Goal: Task Accomplishment & Management: Complete application form

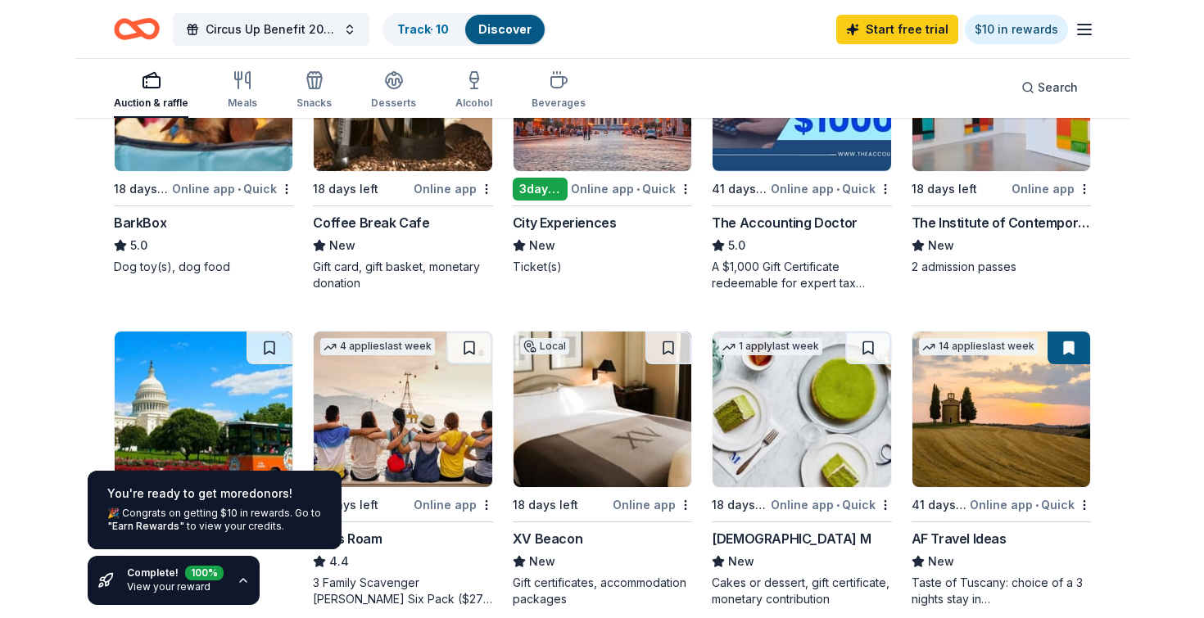
scroll to position [588, 0]
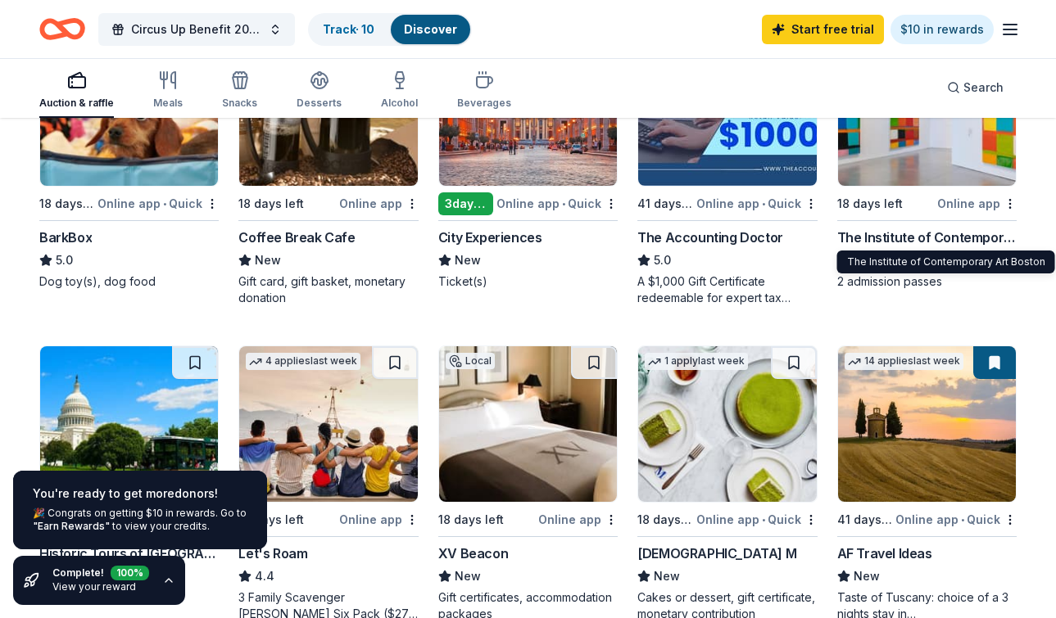
click at [872, 236] on div "The Institute of Contemporary Art Boston" at bounding box center [926, 238] width 179 height 20
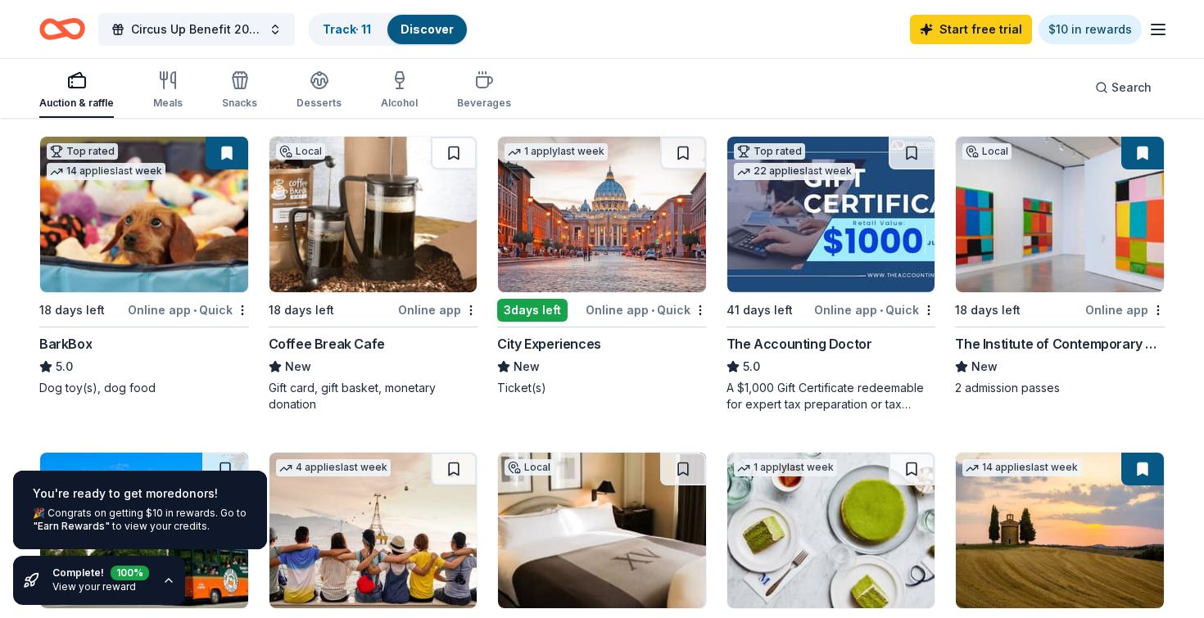
scroll to position [481, 0]
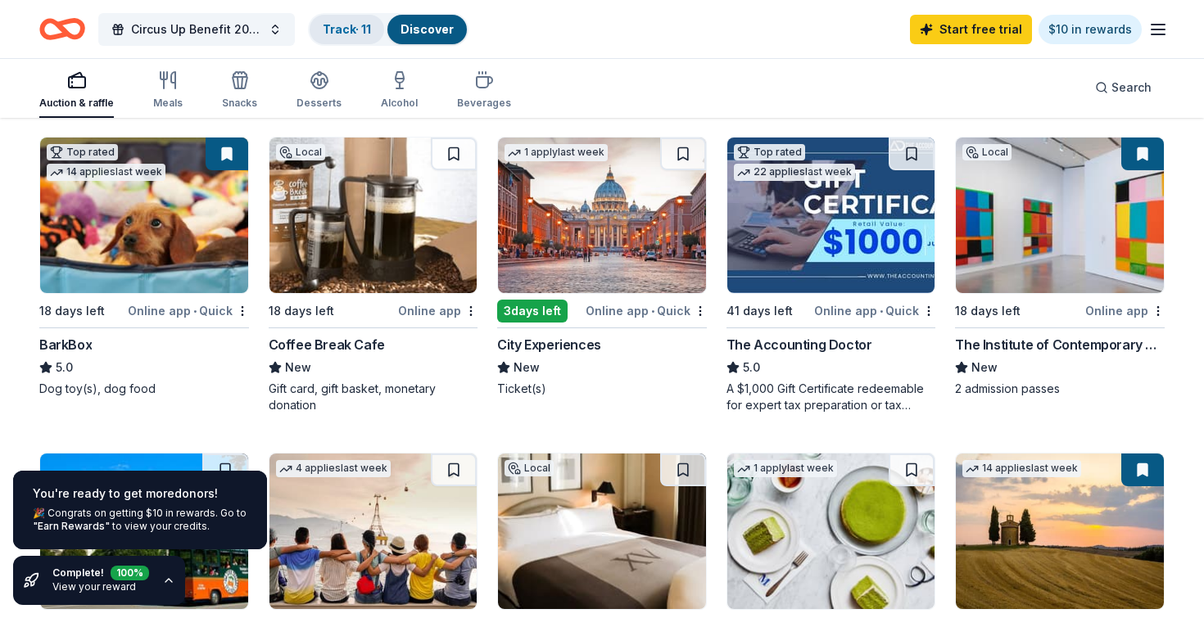
click at [332, 33] on link "Track · 11" at bounding box center [347, 29] width 48 height 14
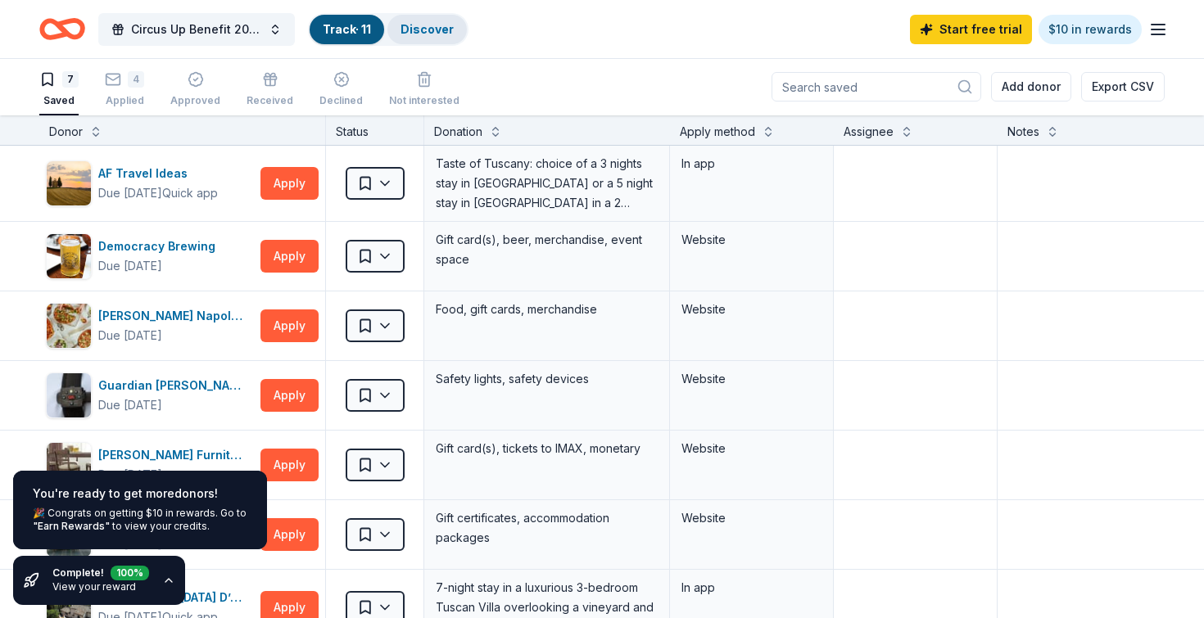
click at [430, 27] on link "Discover" at bounding box center [426, 29] width 53 height 14
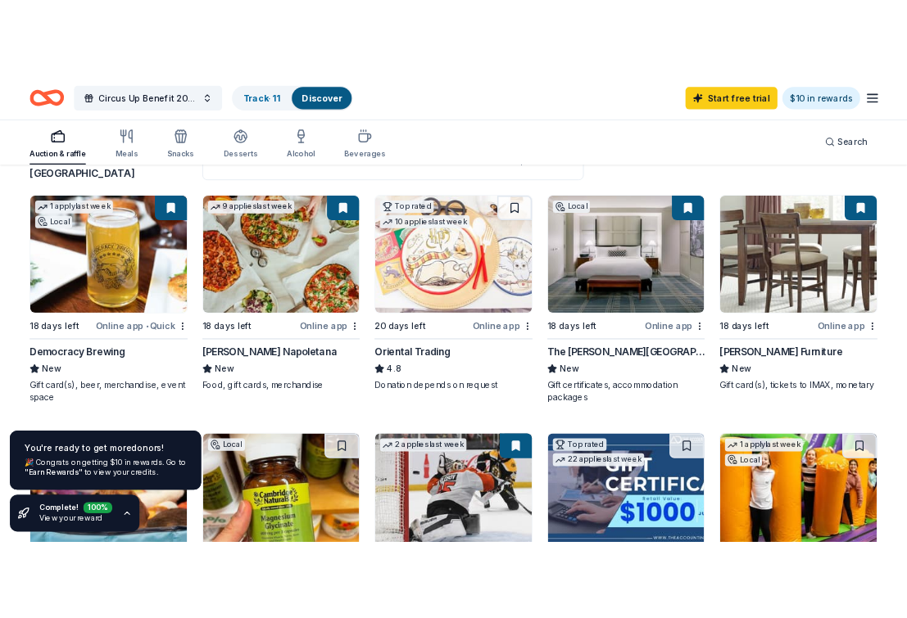
scroll to position [145, 0]
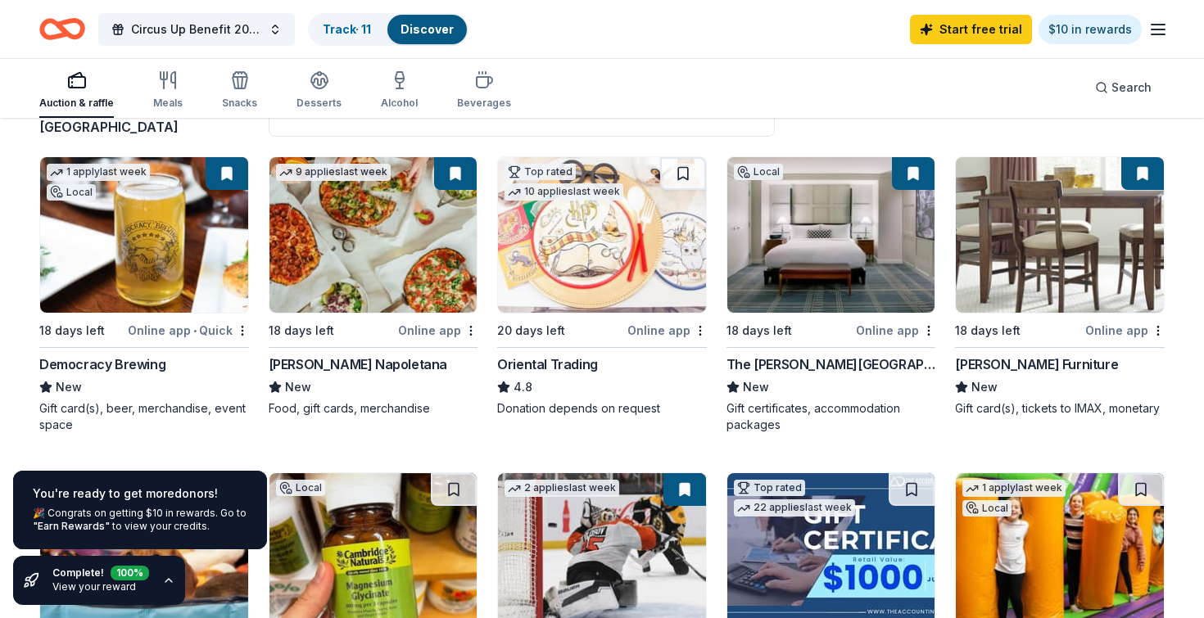
click at [153, 278] on img at bounding box center [144, 235] width 208 height 156
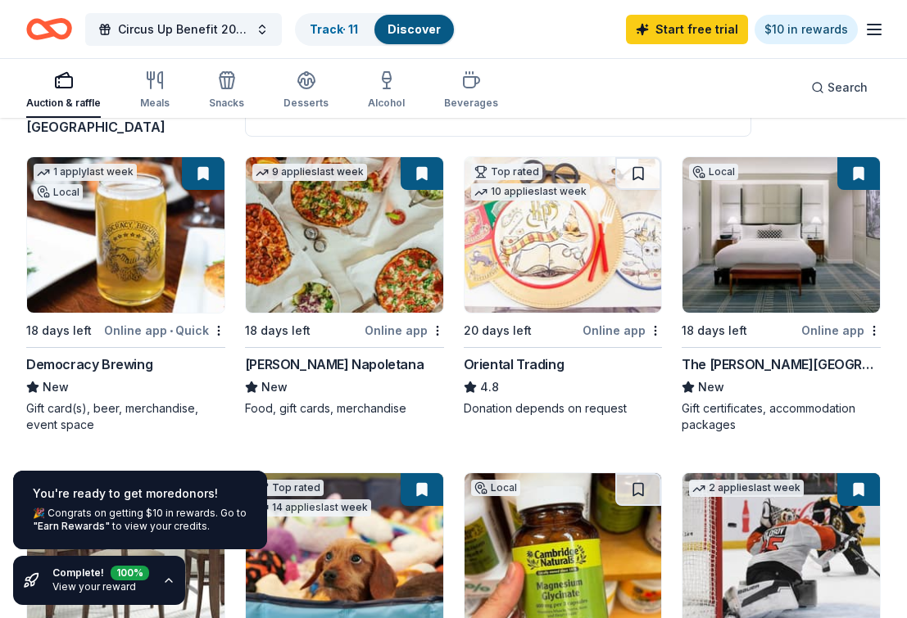
click at [204, 175] on button at bounding box center [203, 173] width 43 height 33
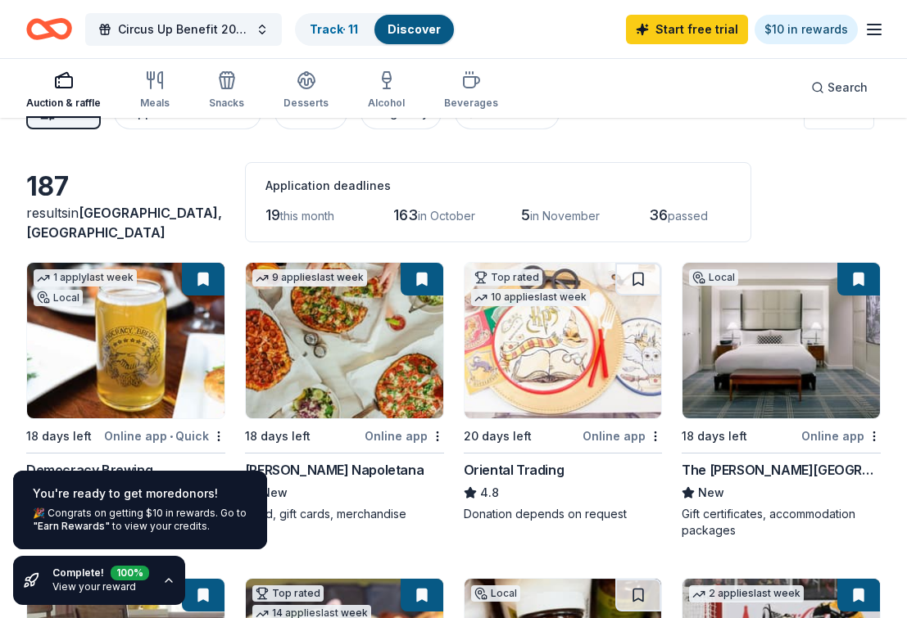
scroll to position [0, 0]
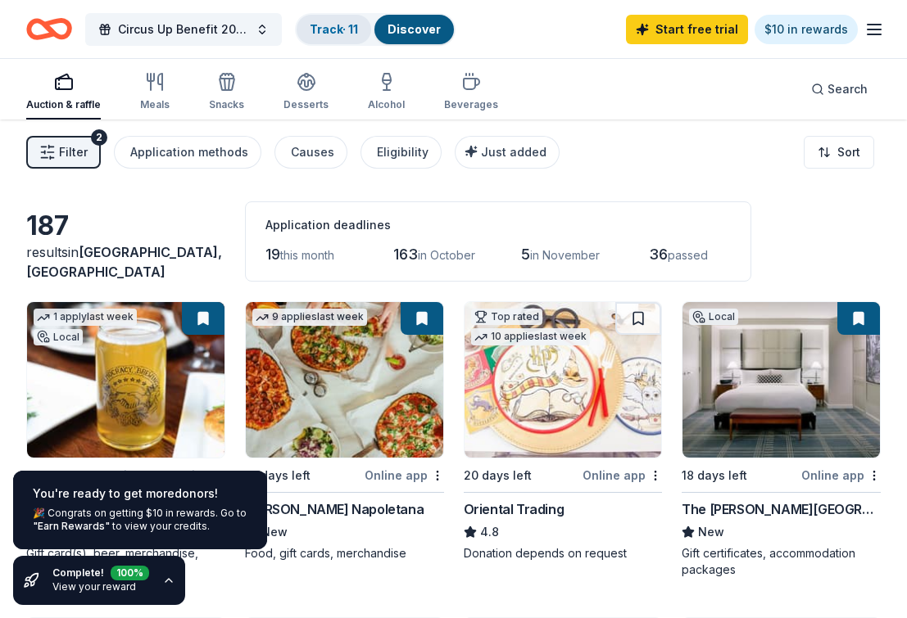
click at [328, 19] on div "Track · 11" at bounding box center [333, 29] width 75 height 29
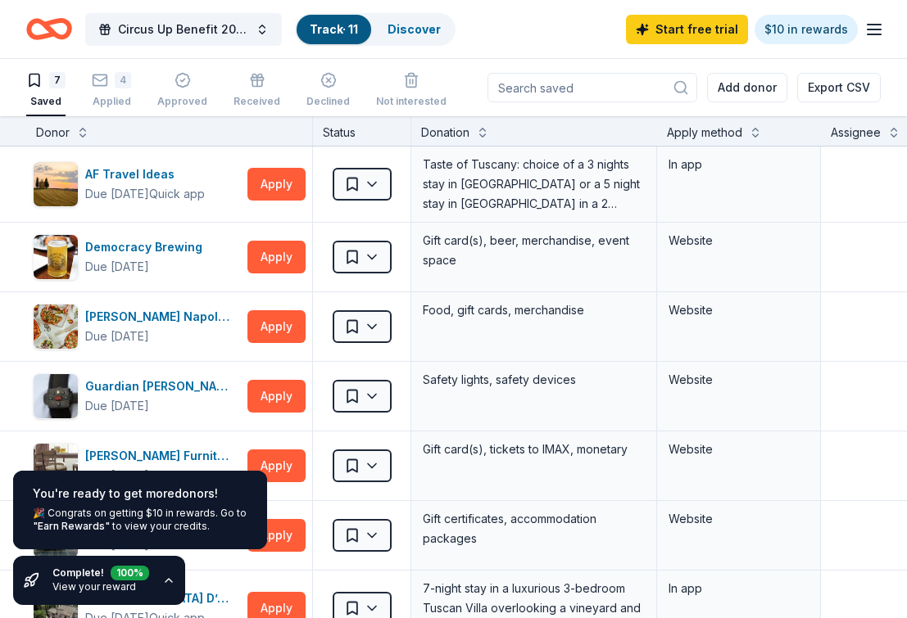
scroll to position [1, 0]
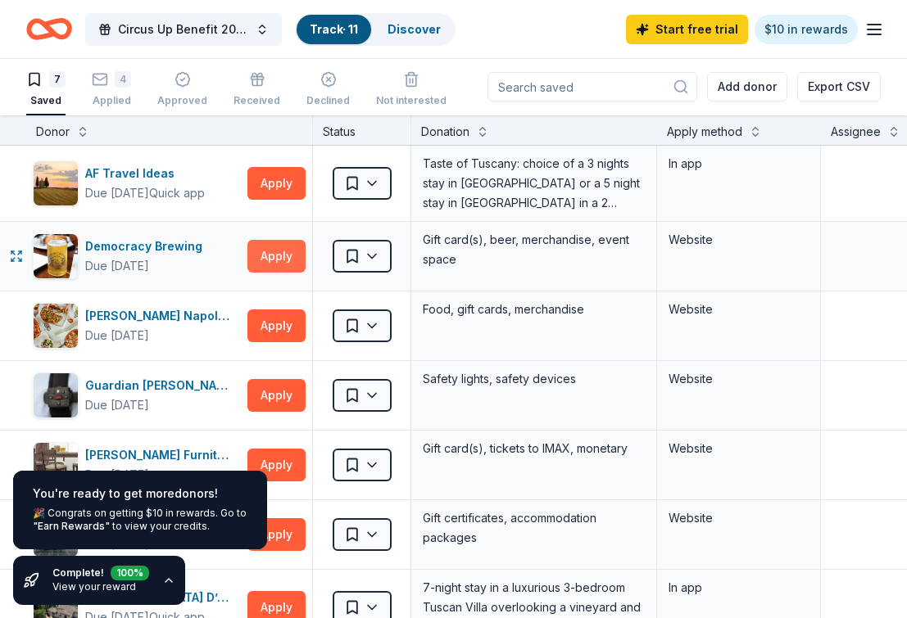
click at [287, 259] on button "Apply" at bounding box center [276, 256] width 58 height 33
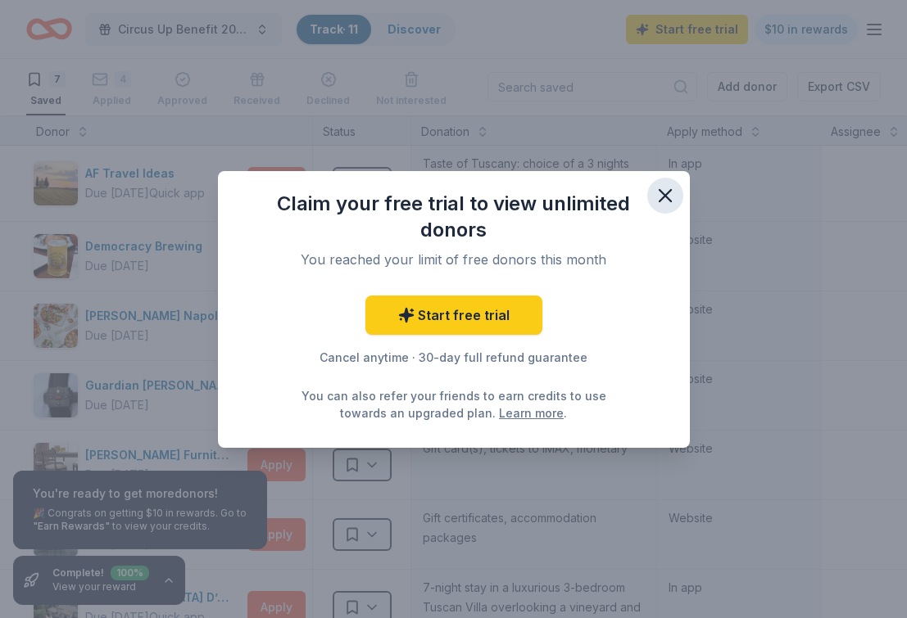
click at [668, 197] on icon "button" at bounding box center [665, 195] width 23 height 23
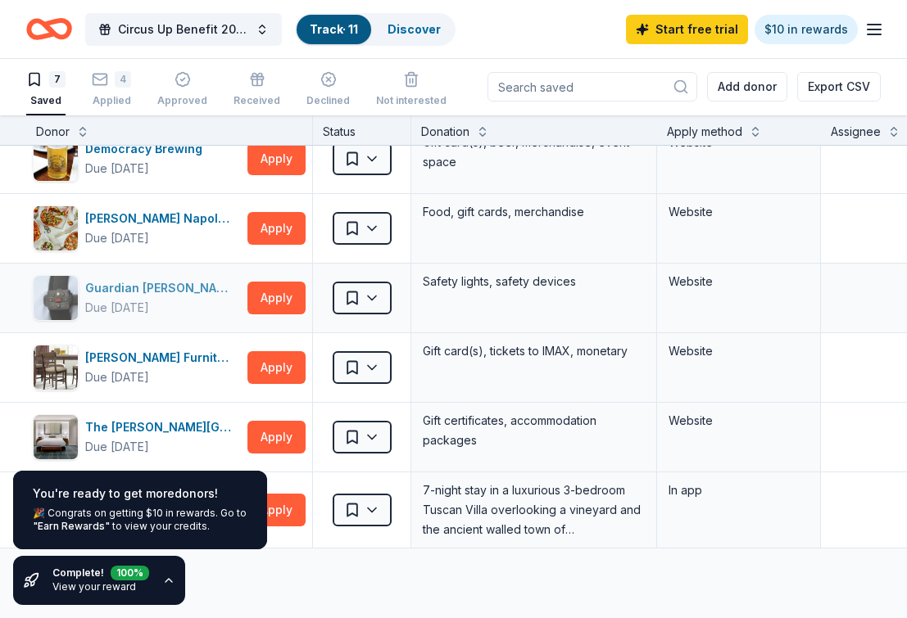
scroll to position [0, 0]
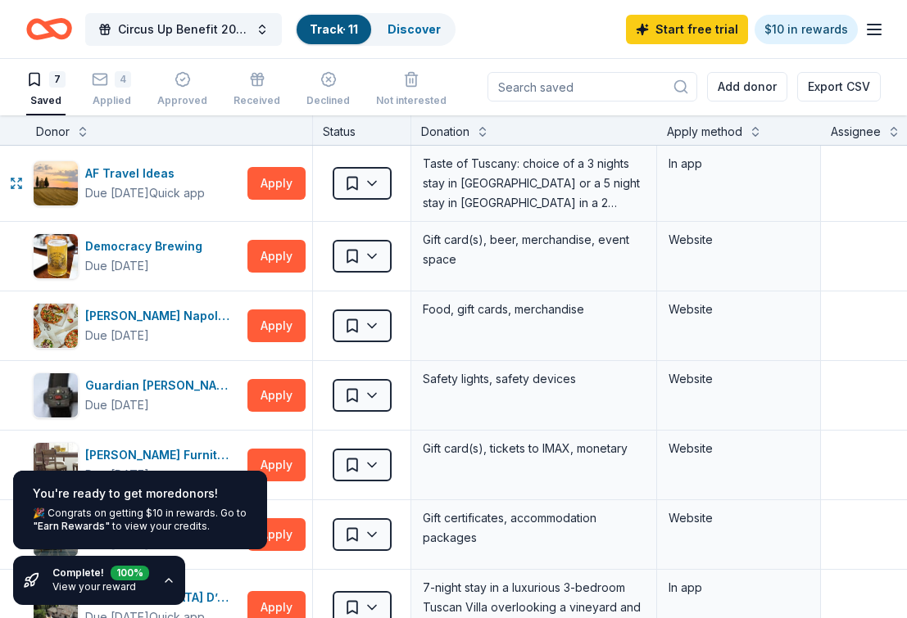
click at [97, 585] on link "View your reward" at bounding box center [94, 587] width 84 height 12
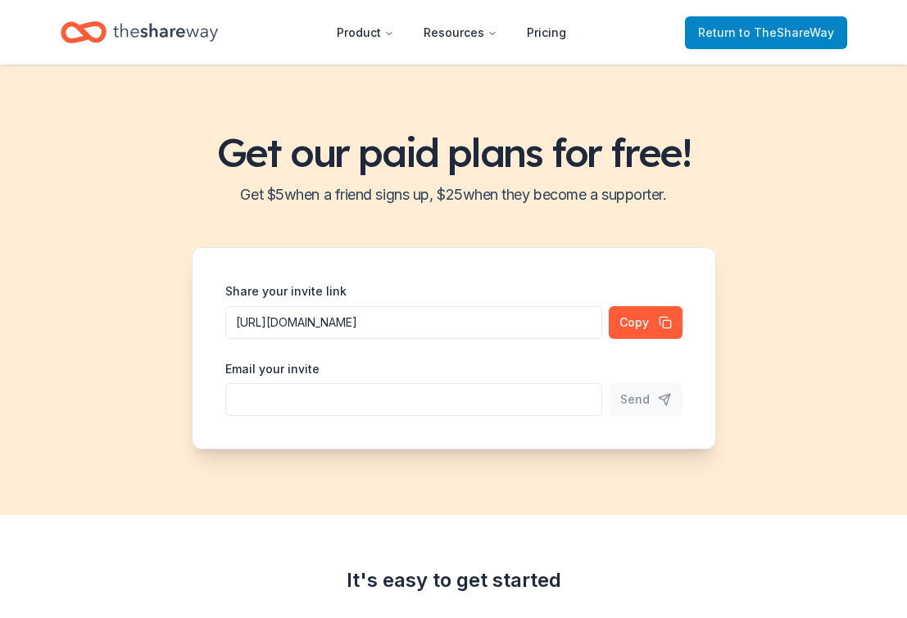
click at [757, 42] on span "Return to TheShareWay" at bounding box center [766, 33] width 136 height 20
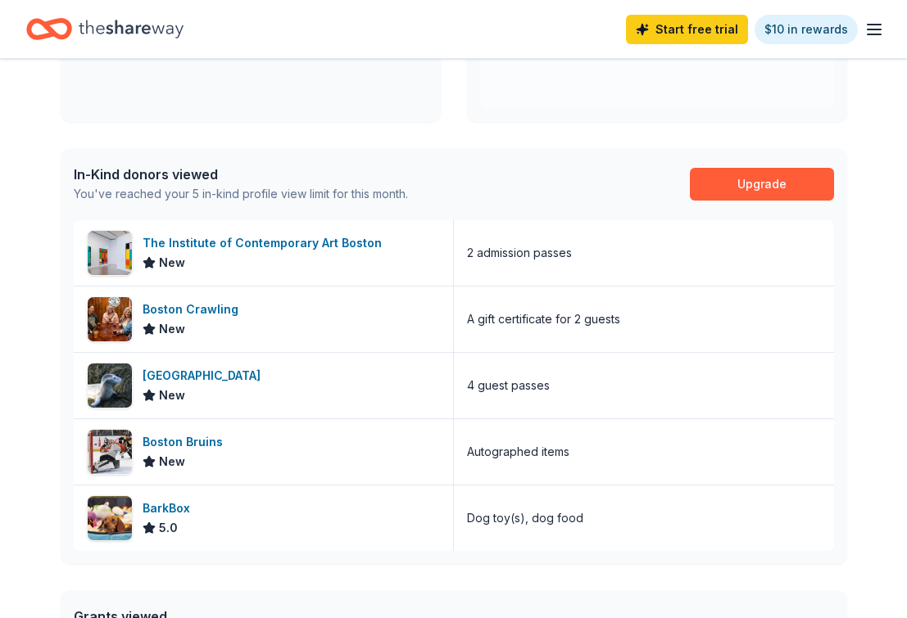
scroll to position [345, 0]
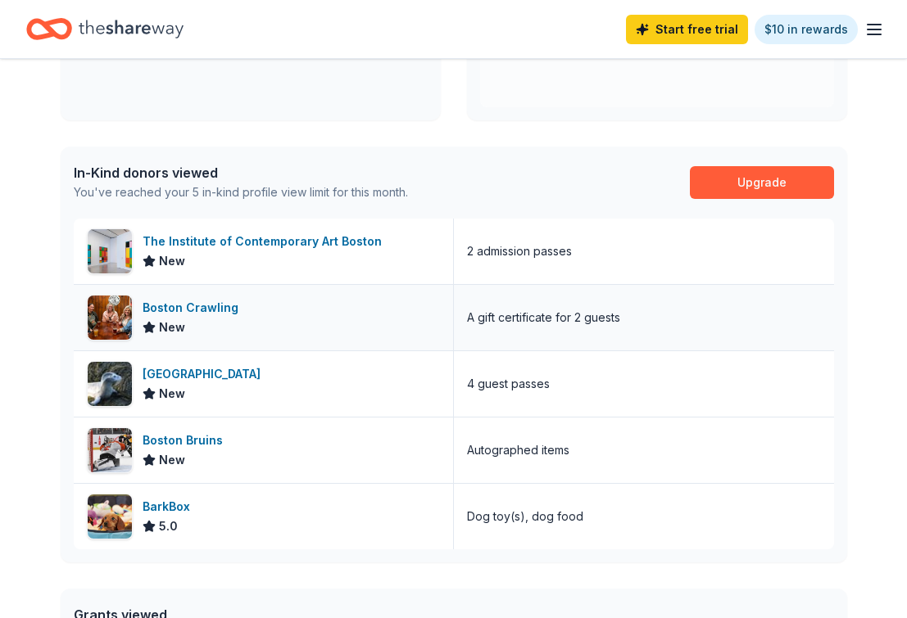
click at [235, 318] on div "New" at bounding box center [193, 328] width 102 height 20
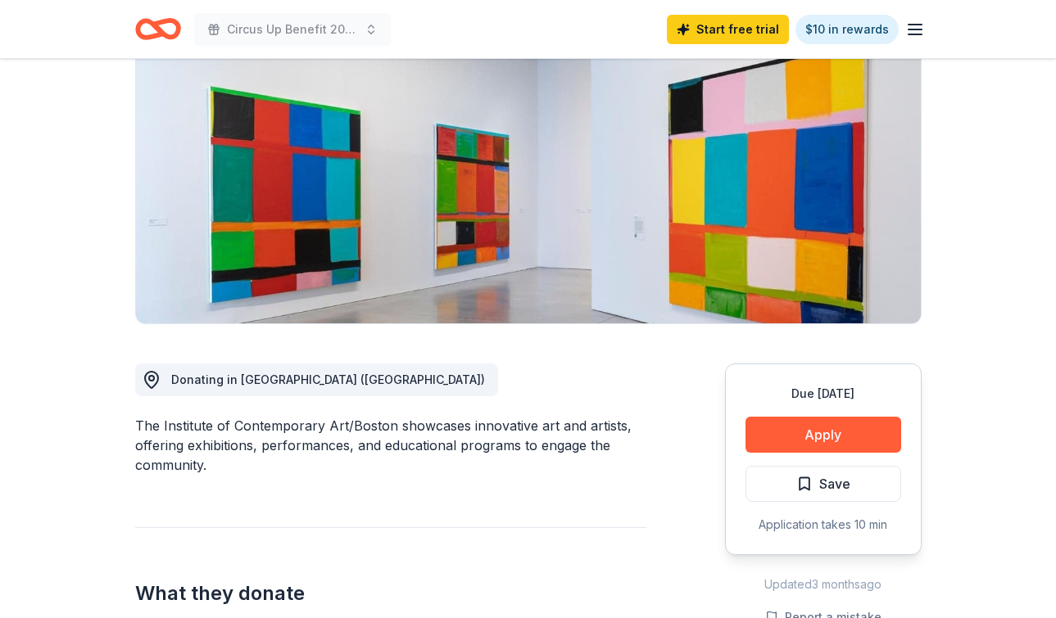
scroll to position [188, 0]
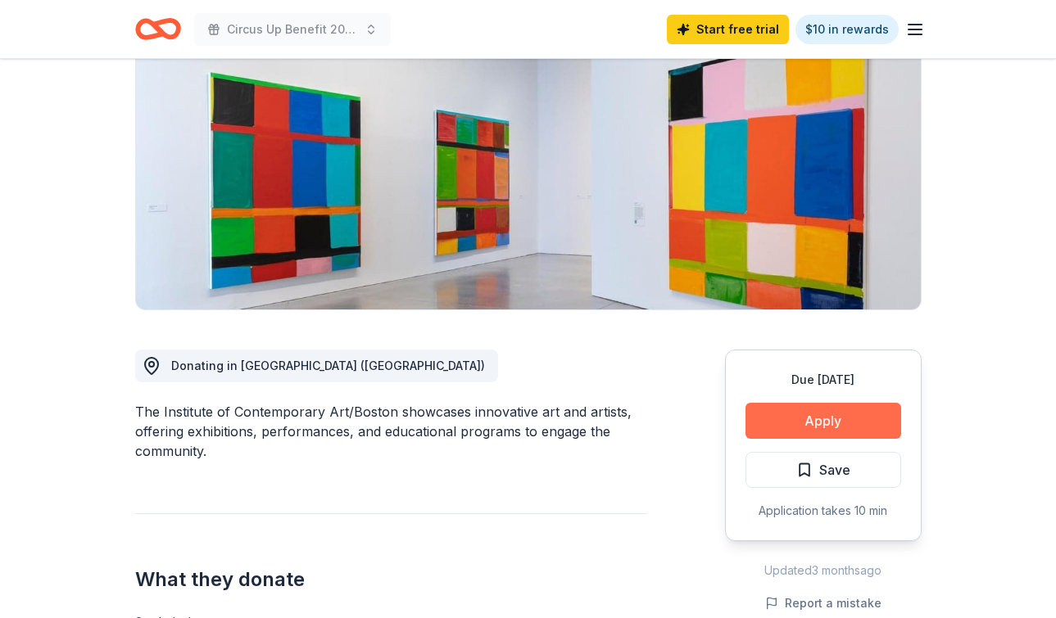
click at [784, 410] on button "Apply" at bounding box center [823, 421] width 156 height 36
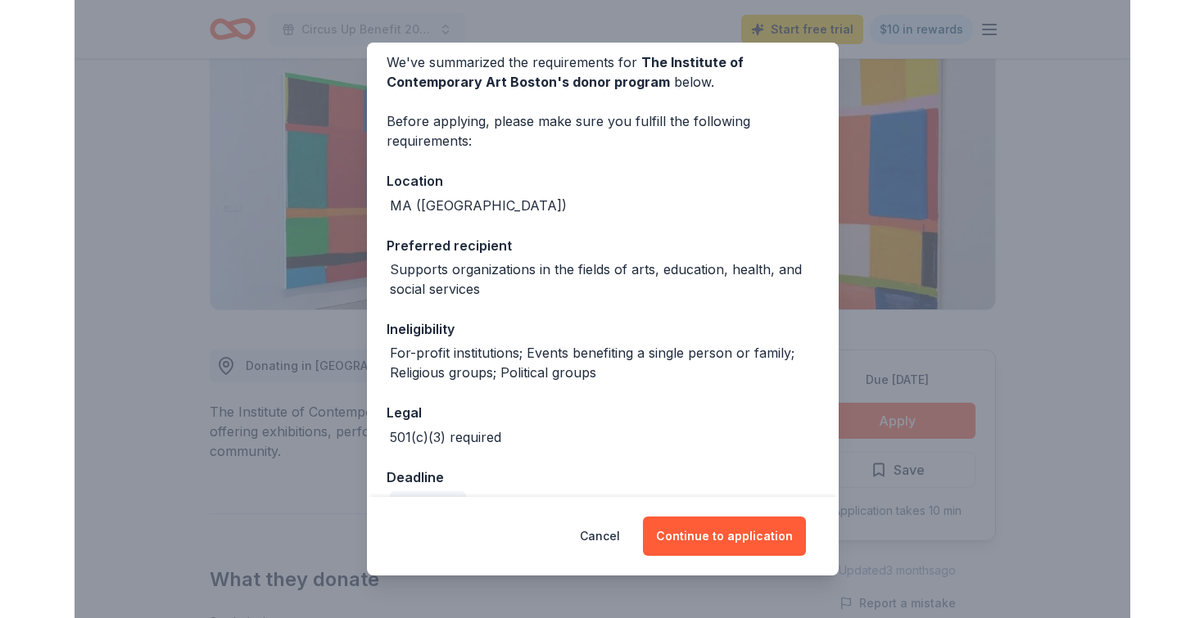
scroll to position [106, 0]
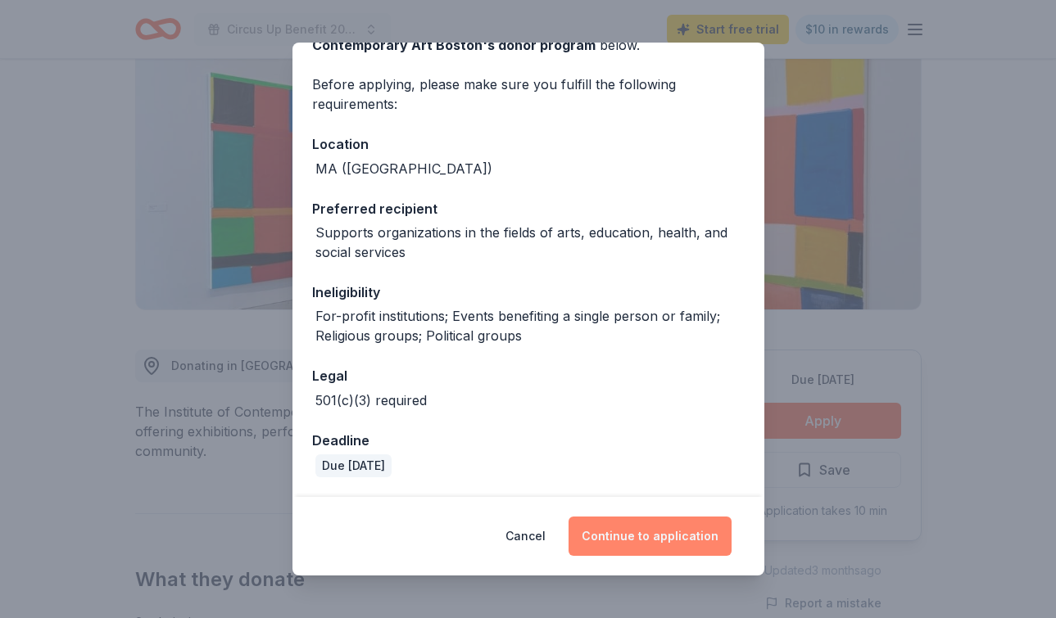
click at [631, 551] on button "Continue to application" at bounding box center [649, 536] width 163 height 39
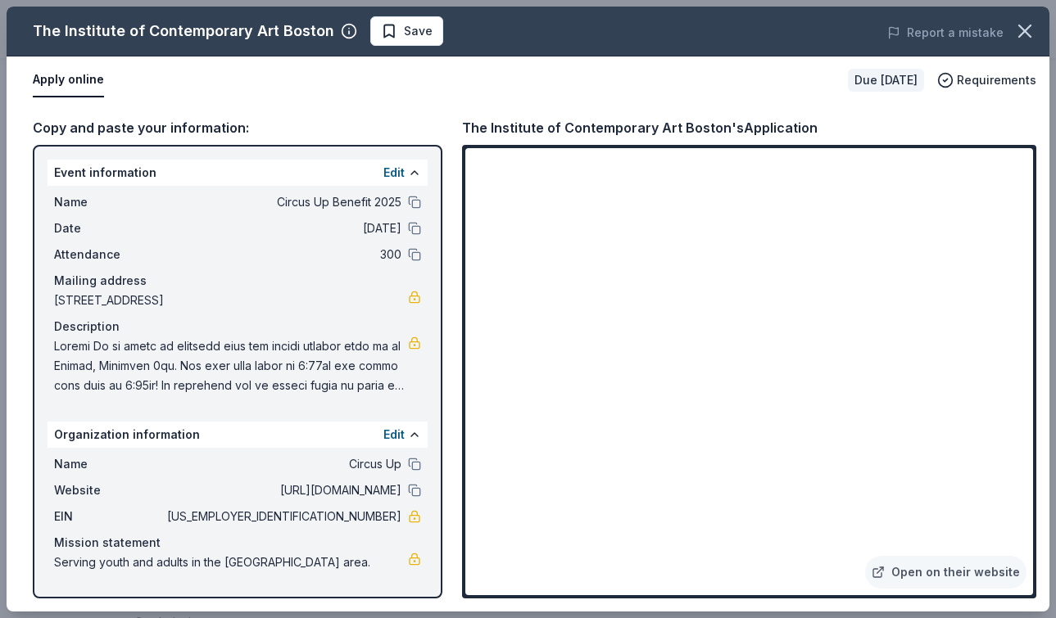
click at [611, 124] on div "The Institute of Contemporary Art Boston's Application" at bounding box center [639, 127] width 355 height 21
drag, startPoint x: 463, startPoint y: 129, endPoint x: 733, endPoint y: 131, distance: 270.3
click at [732, 131] on div "The Institute of Contemporary Art Boston's Application" at bounding box center [639, 127] width 355 height 21
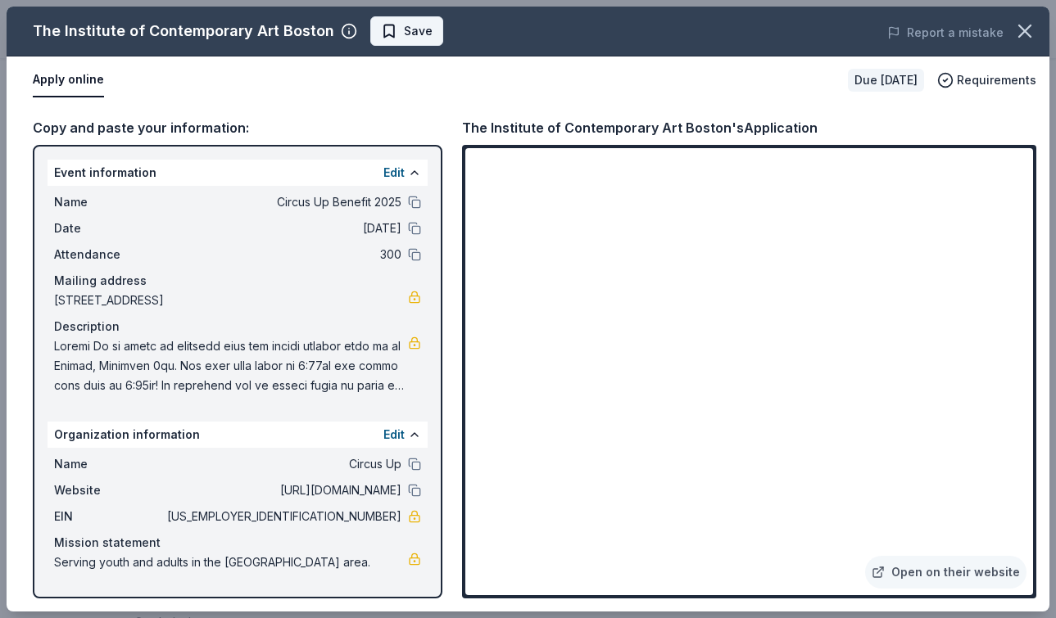
click at [390, 32] on span "Save" at bounding box center [407, 31] width 52 height 20
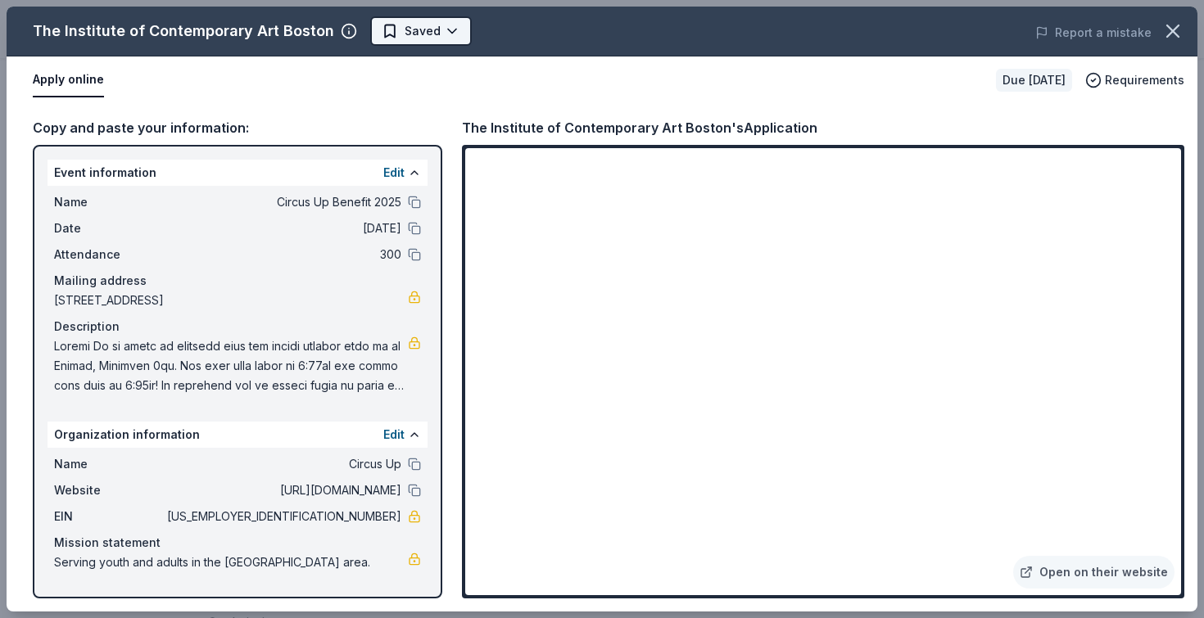
scroll to position [0, 0]
click at [449, 29] on body "Circus Up Benefit 2025 Start free trial $10 in rewards Due in 18 days Share The…" at bounding box center [602, 309] width 1204 height 618
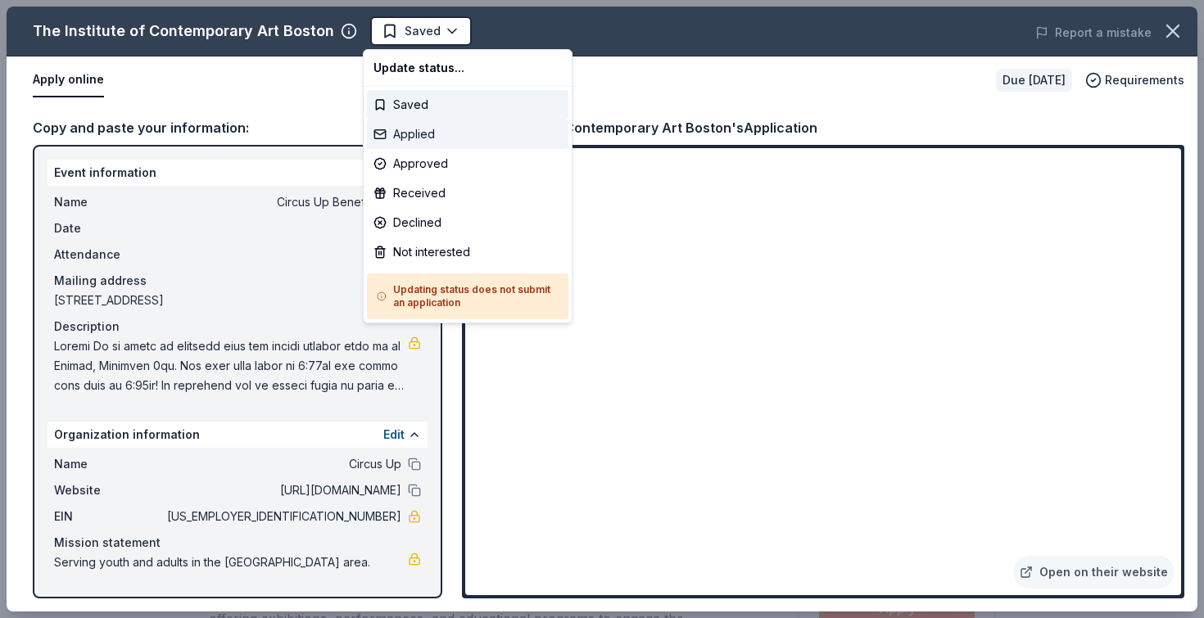
click at [426, 136] on div "Applied" at bounding box center [467, 134] width 201 height 29
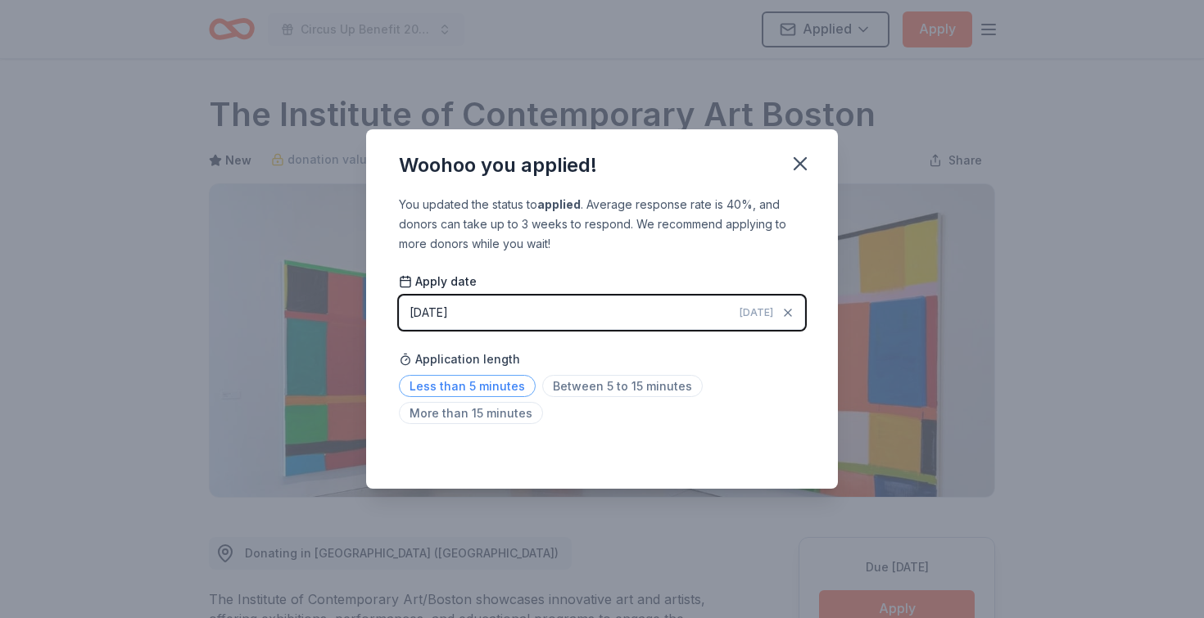
click at [516, 382] on span "Less than 5 minutes" at bounding box center [467, 386] width 137 height 22
click at [798, 166] on icon "button" at bounding box center [800, 163] width 23 height 23
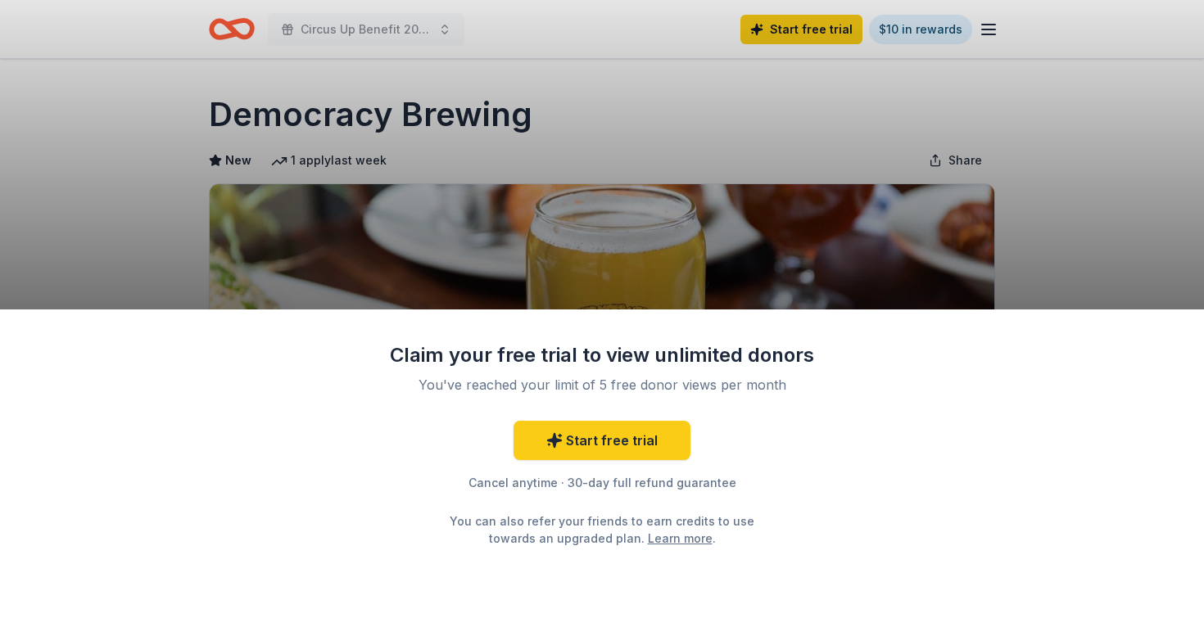
click at [803, 160] on div "Claim your free trial to view unlimited donors You've reached your limit of 5 f…" at bounding box center [602, 309] width 1204 height 618
click at [641, 450] on link "Start free trial" at bounding box center [601, 440] width 177 height 39
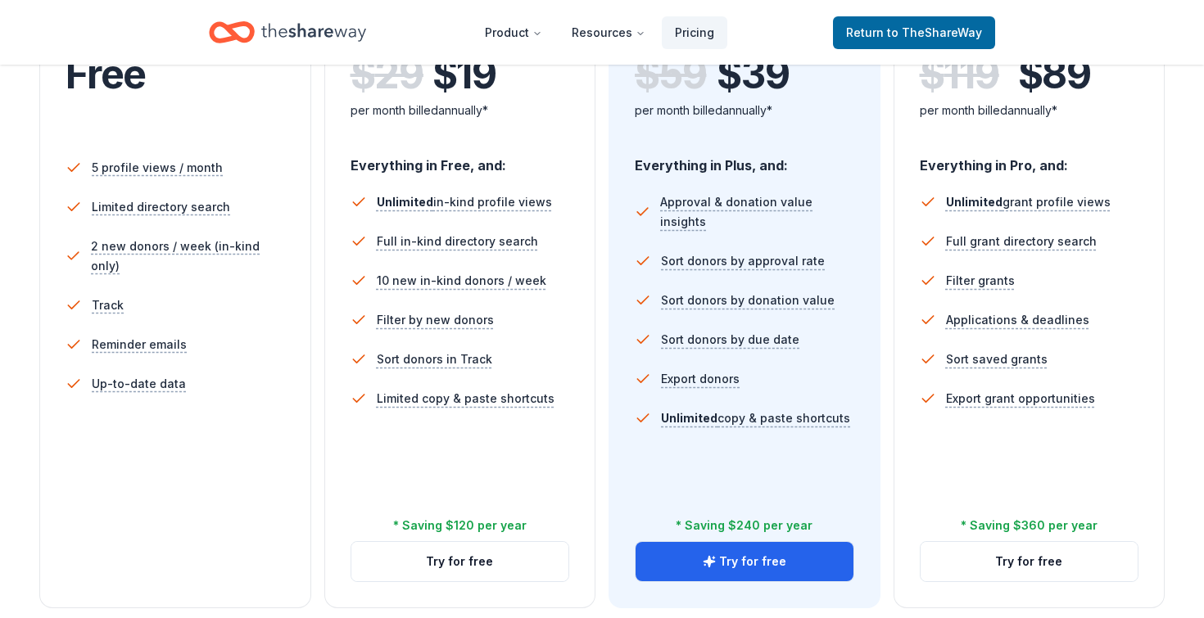
scroll to position [418, 0]
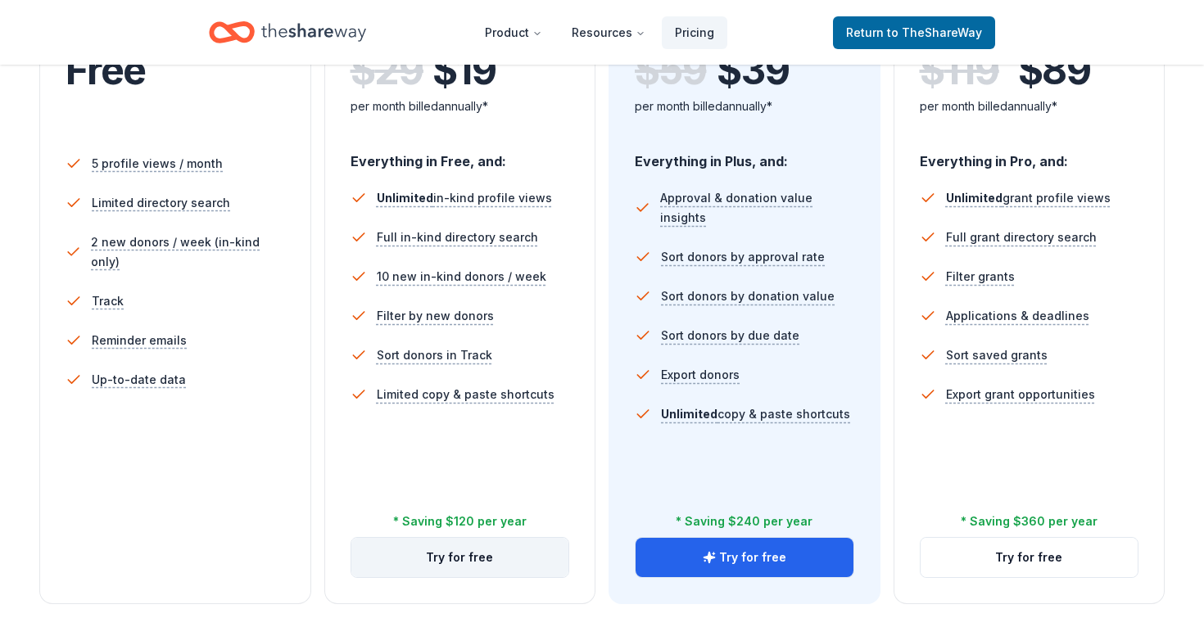
click at [392, 547] on button "Try for free" at bounding box center [460, 557] width 218 height 39
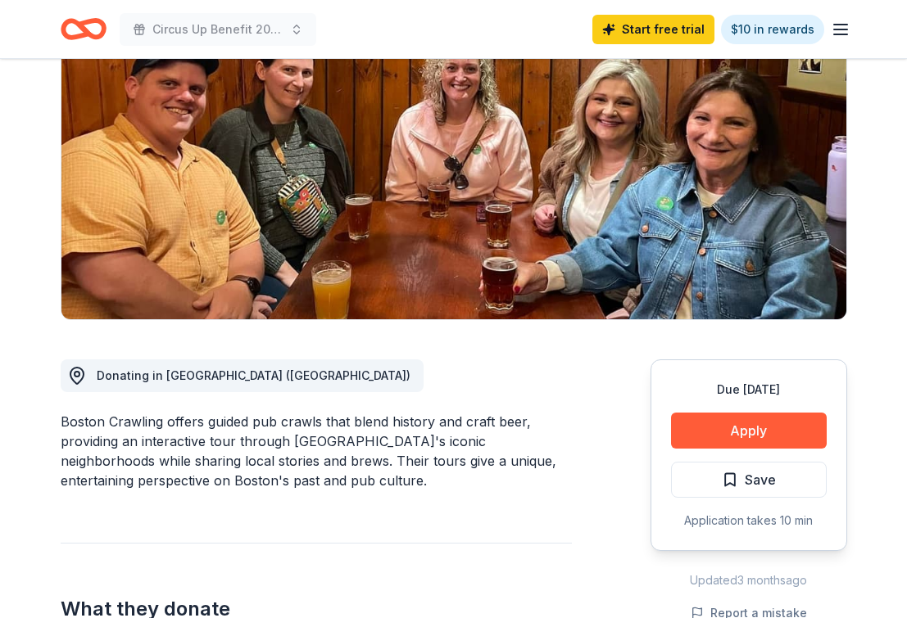
scroll to position [204, 0]
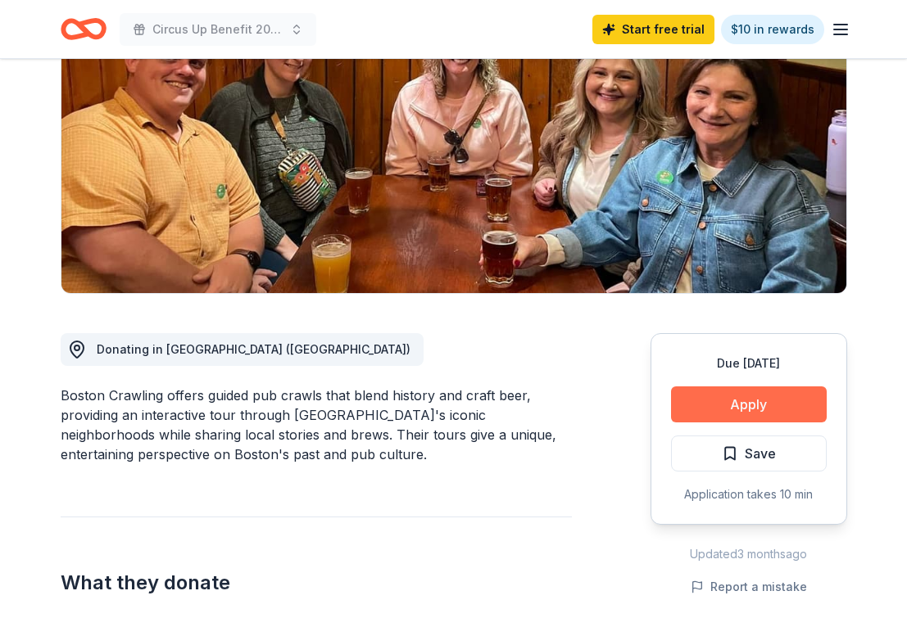
click at [734, 409] on button "Apply" at bounding box center [749, 405] width 156 height 36
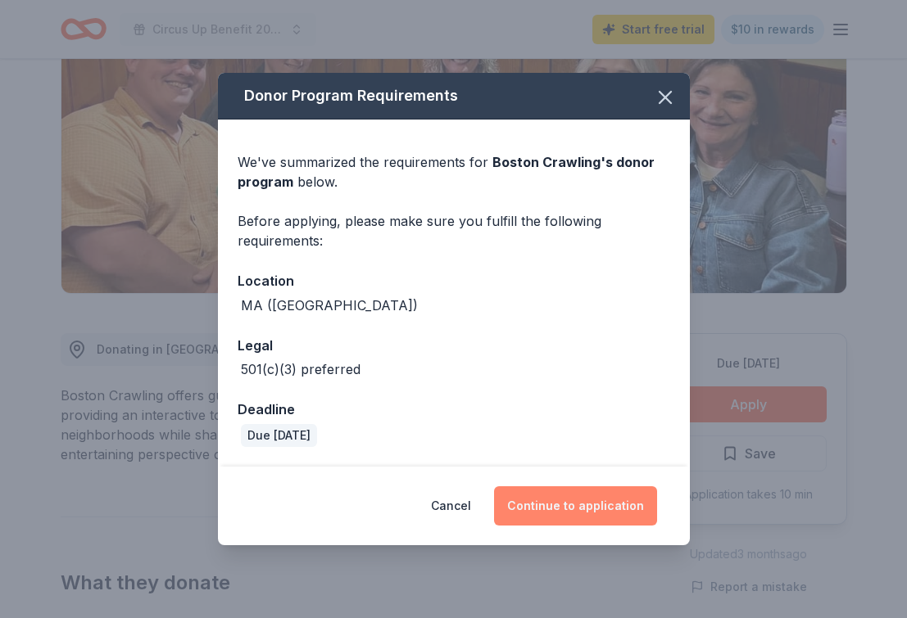
click at [545, 500] on button "Continue to application" at bounding box center [575, 505] width 163 height 39
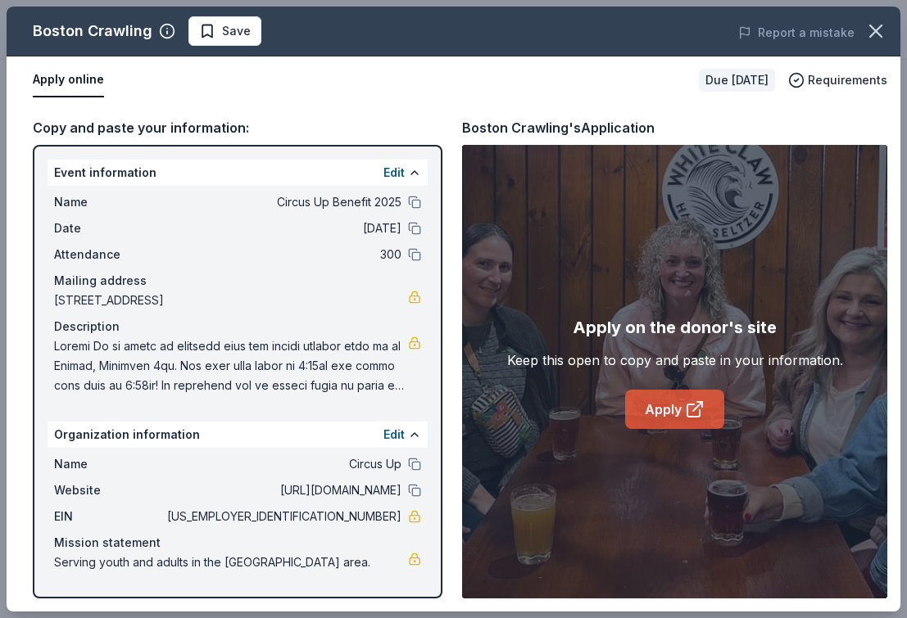
click at [657, 414] on link "Apply" at bounding box center [674, 409] width 99 height 39
click at [206, 41] on button "Save" at bounding box center [224, 30] width 73 height 29
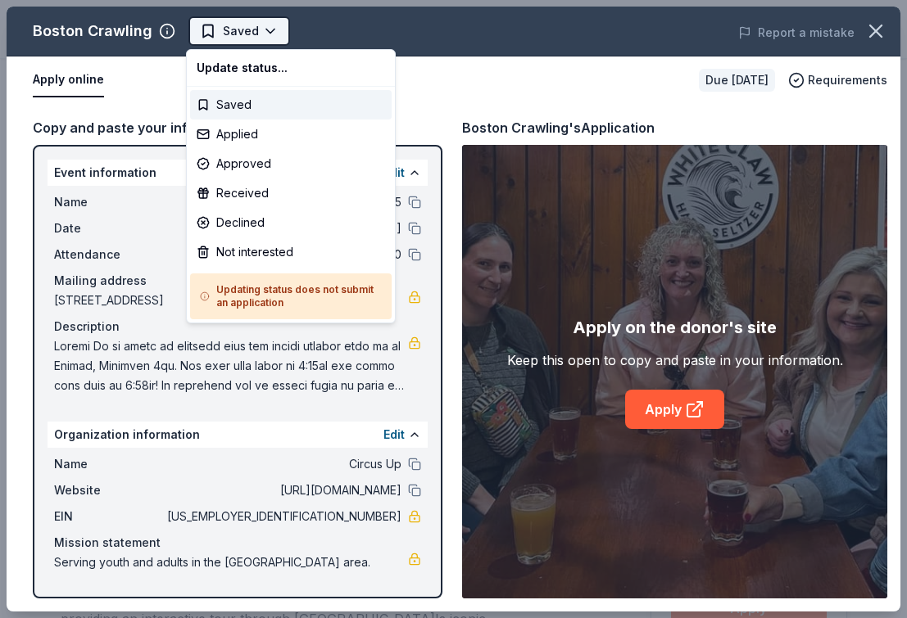
scroll to position [0, 0]
click at [224, 34] on body "Circus Up Benefit 2025 Saved Apply Due in 18 days Share Boston Crawling New don…" at bounding box center [453, 309] width 907 height 618
click at [240, 139] on div "Applied" at bounding box center [290, 134] width 201 height 29
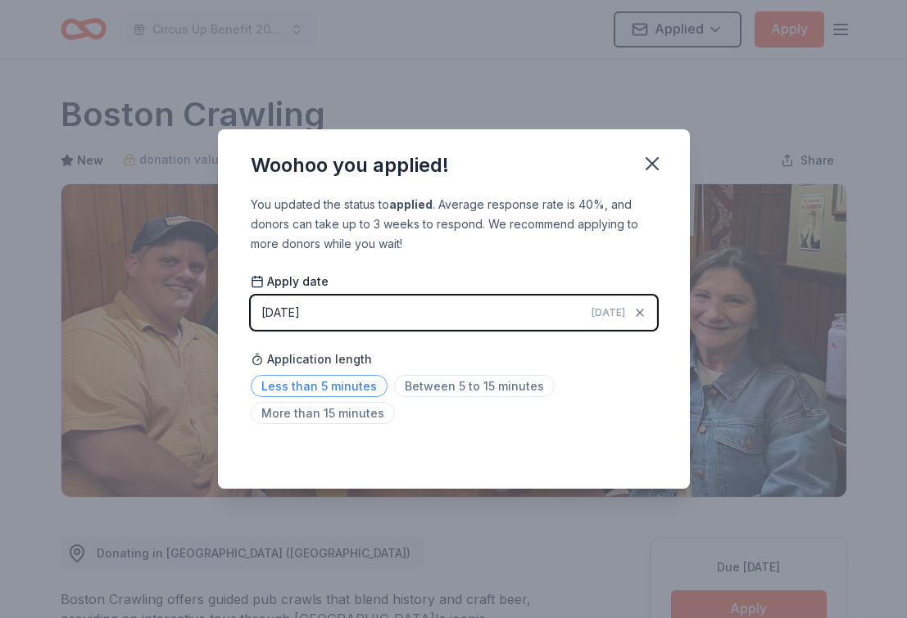
click at [352, 396] on span "Less than 5 minutes" at bounding box center [319, 386] width 137 height 22
click at [649, 173] on icon "button" at bounding box center [651, 163] width 23 height 23
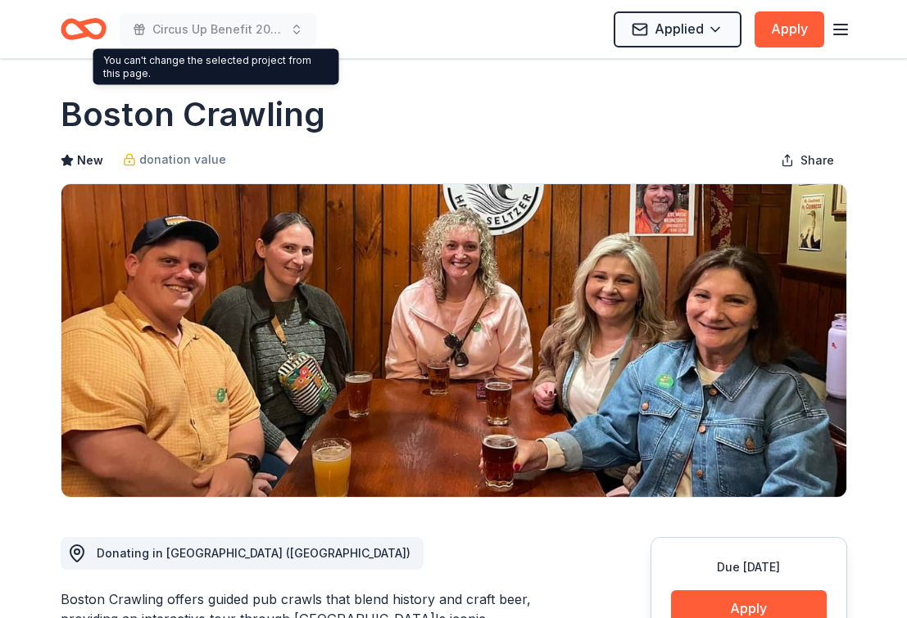
click at [72, 37] on icon "Home" at bounding box center [75, 28] width 25 height 16
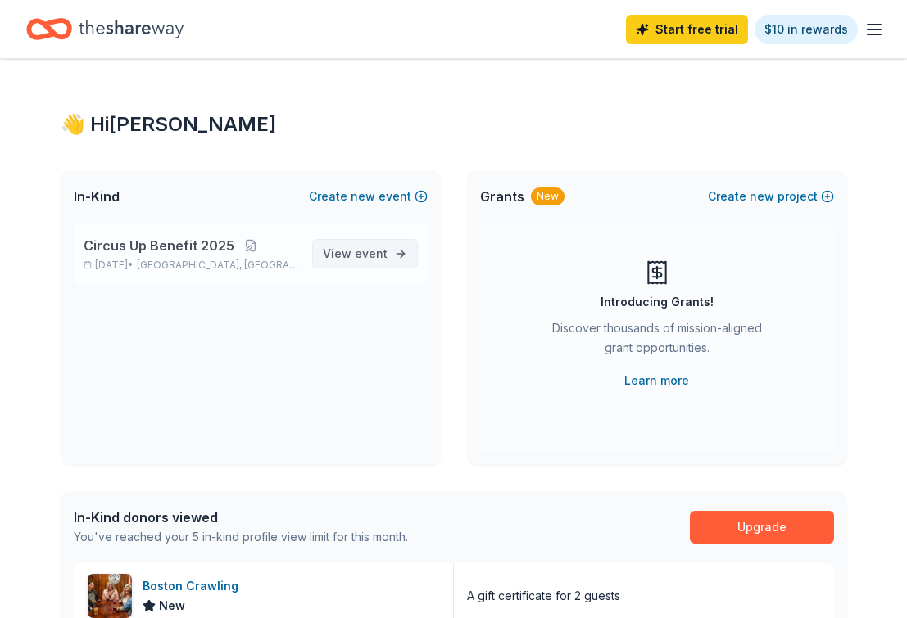
click at [378, 250] on span "event" at bounding box center [371, 254] width 33 height 14
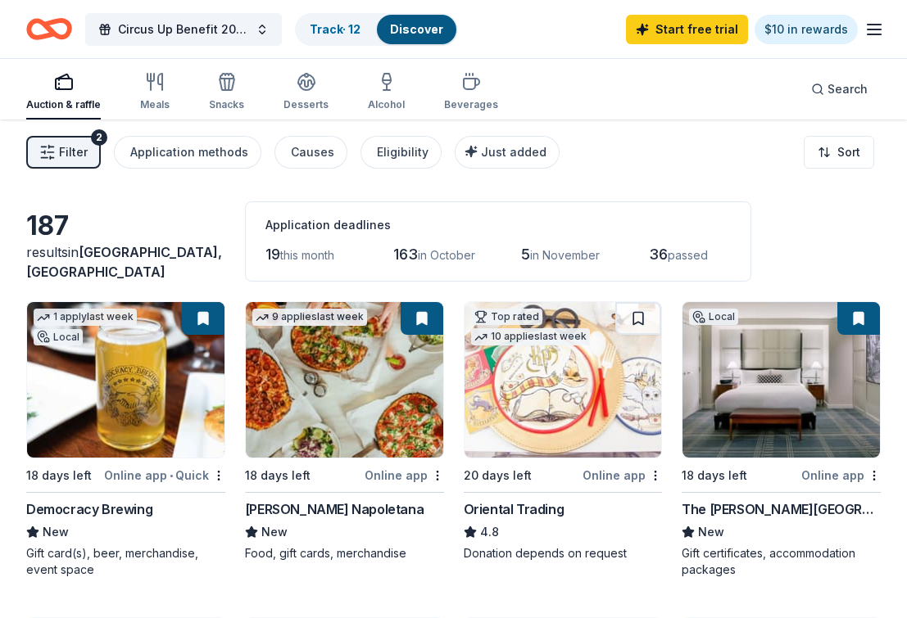
click at [409, 479] on div "Online app" at bounding box center [403, 475] width 79 height 20
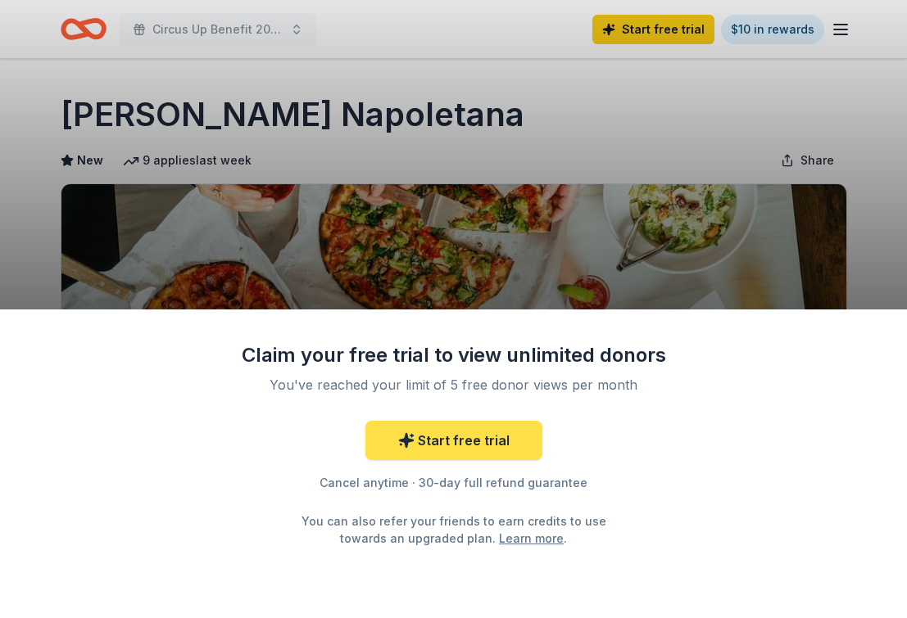
click at [409, 443] on icon at bounding box center [406, 440] width 14 height 14
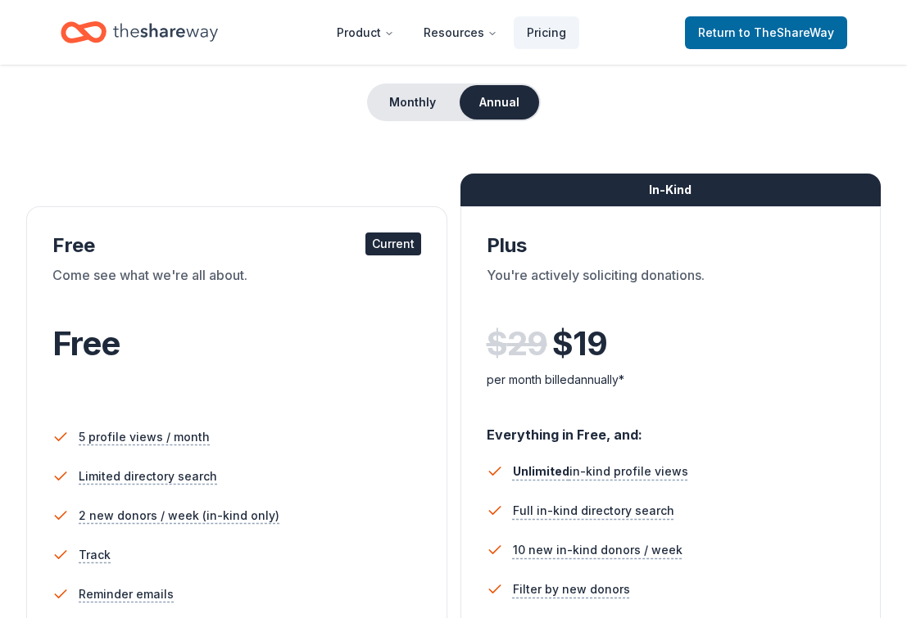
scroll to position [380, 0]
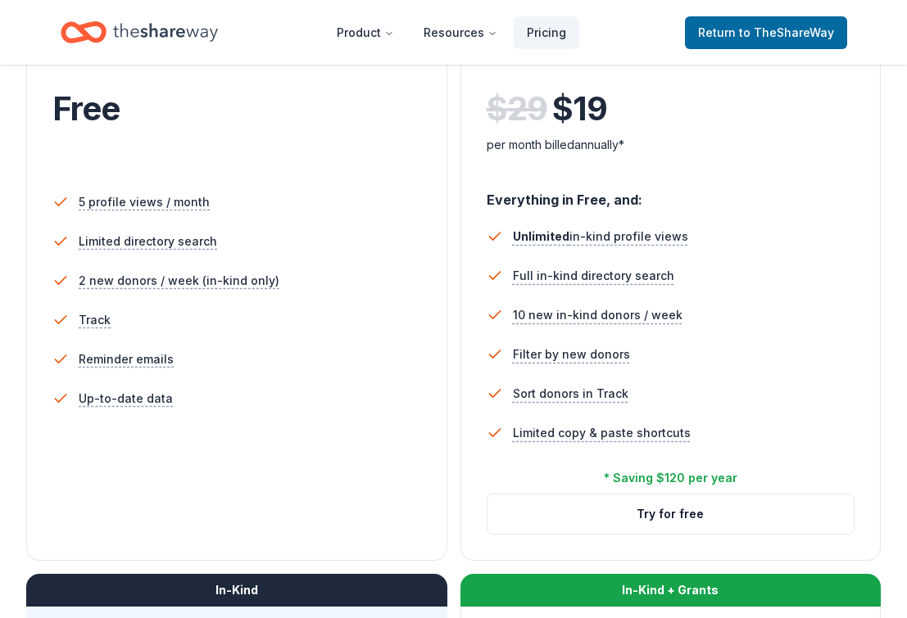
click at [451, 354] on div "Free Current Come see what we're all about. Free 5 profile views / month Limite…" at bounding box center [453, 568] width 854 height 1258
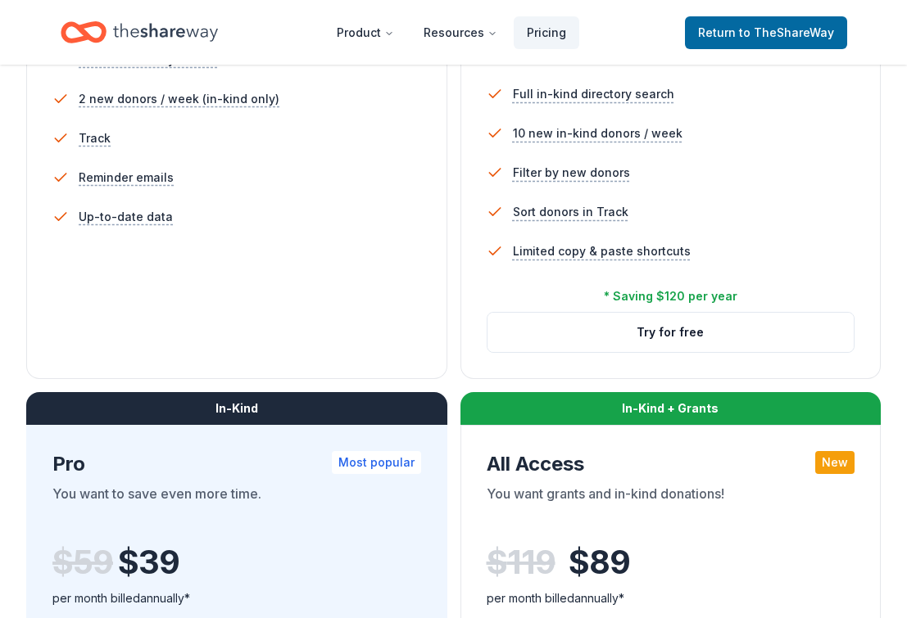
scroll to position [541, 0]
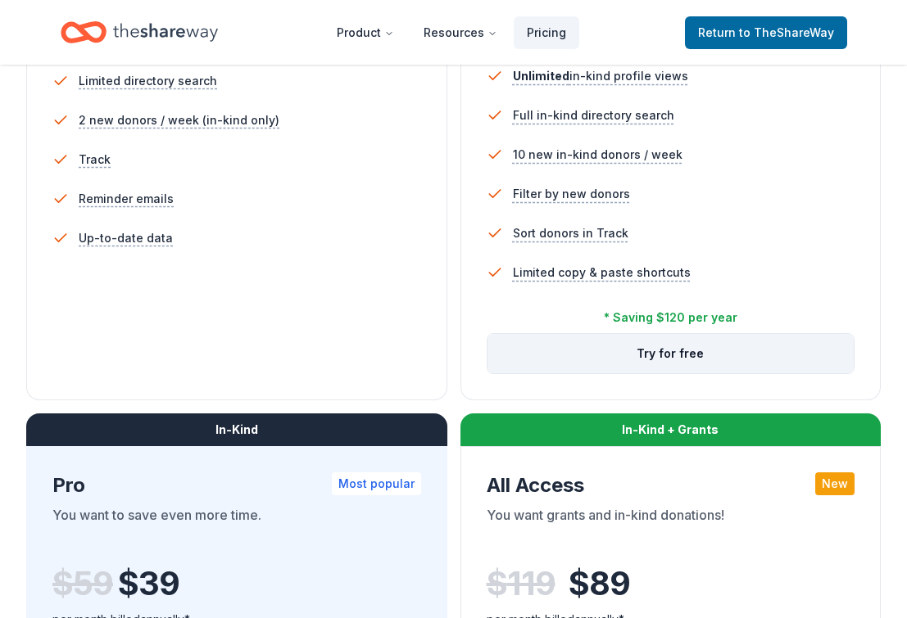
click at [536, 344] on button "Try for free" at bounding box center [670, 353] width 367 height 39
